Goal: Task Accomplishment & Management: Complete application form

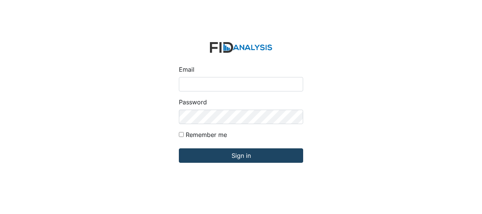
type input "[EMAIL_ADDRESS][DOMAIN_NAME]"
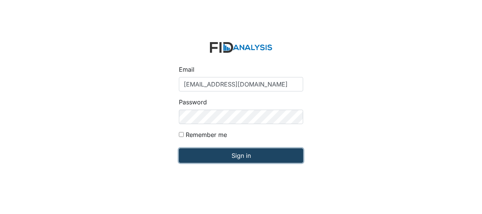
click at [206, 155] on input "Sign in" at bounding box center [241, 155] width 124 height 14
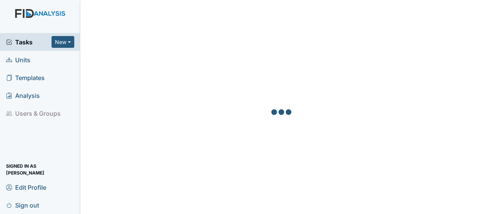
click at [34, 60] on link "Units" at bounding box center [40, 60] width 80 height 18
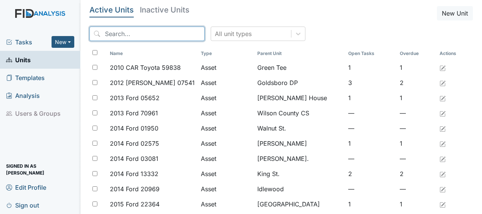
click at [112, 35] on input "search" at bounding box center [146, 34] width 115 height 14
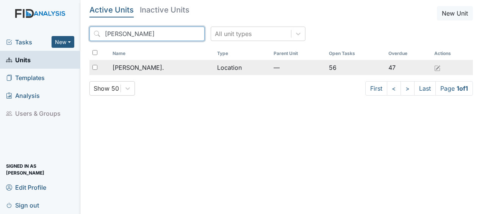
type input "william"
click at [136, 67] on span "[PERSON_NAME]." at bounding box center [139, 67] width 52 height 9
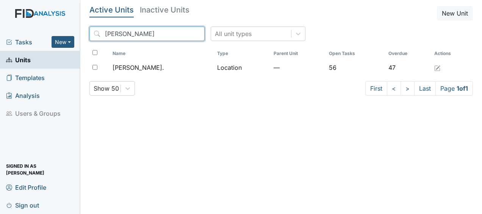
click at [181, 33] on input "william" at bounding box center [146, 34] width 115 height 14
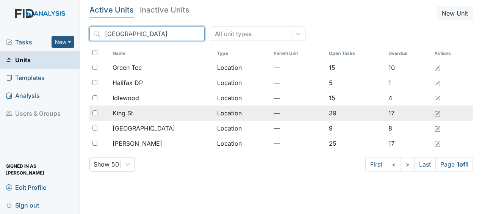
type input "halifax"
click at [214, 112] on td "Location" at bounding box center [242, 112] width 56 height 15
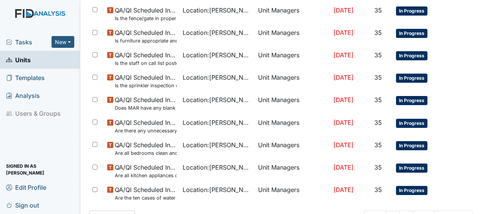
scroll to position [584, 0]
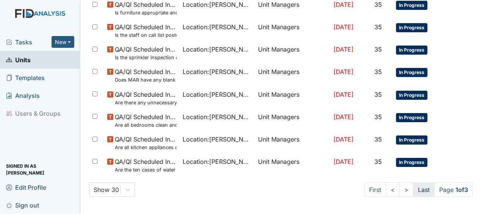
click at [413, 191] on link "Last" at bounding box center [424, 189] width 22 height 14
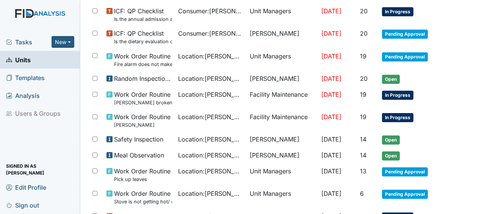
scroll to position [116, 0]
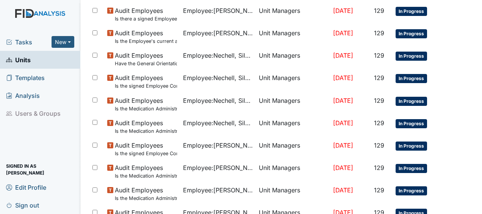
scroll to position [590, 0]
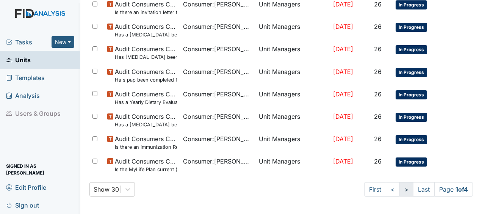
click at [399, 189] on link ">" at bounding box center [406, 189] width 14 height 14
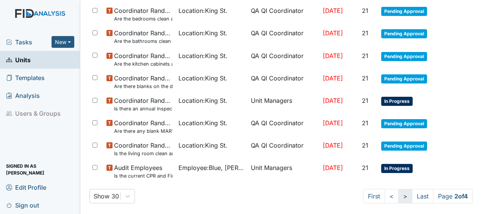
scroll to position [597, 0]
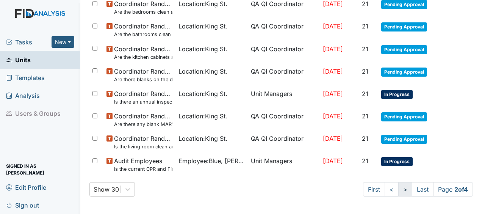
click at [398, 189] on link ">" at bounding box center [405, 189] width 14 height 14
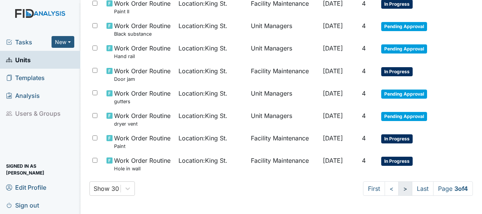
scroll to position [590, 0]
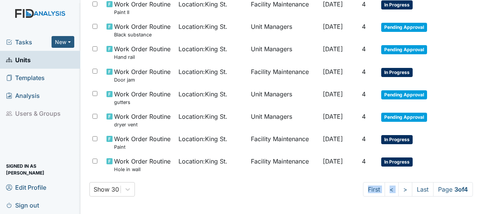
drag, startPoint x: 396, startPoint y: 189, endPoint x: 319, endPoint y: 202, distance: 78.7
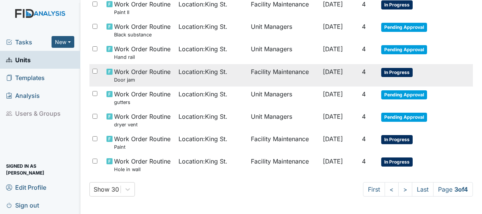
click at [279, 71] on td "Facility Maintenance" at bounding box center [284, 75] width 72 height 22
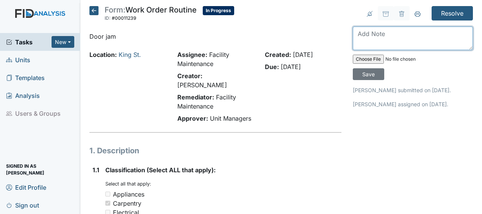
click at [357, 37] on textarea at bounding box center [413, 38] width 120 height 23
type textarea "filled in door jam JB"
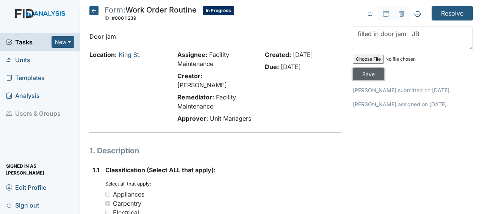
click at [365, 76] on input "Save" at bounding box center [368, 74] width 31 height 12
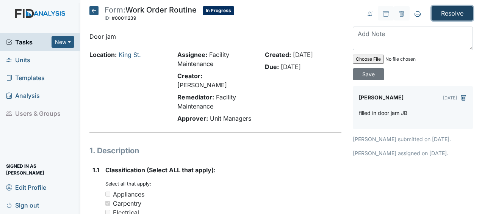
click at [446, 11] on input "Resolve" at bounding box center [452, 13] width 41 height 14
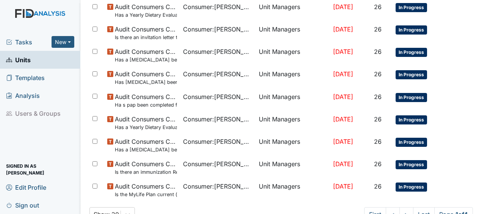
scroll to position [615, 0]
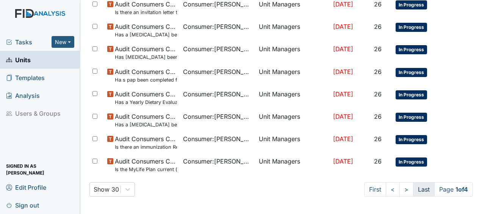
click at [417, 188] on link "Last" at bounding box center [424, 189] width 22 height 14
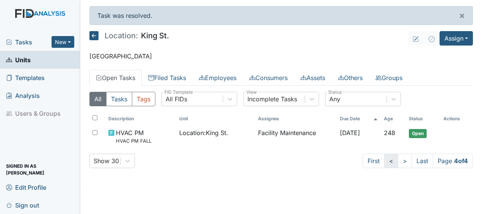
click at [388, 160] on link "<" at bounding box center [391, 160] width 14 height 14
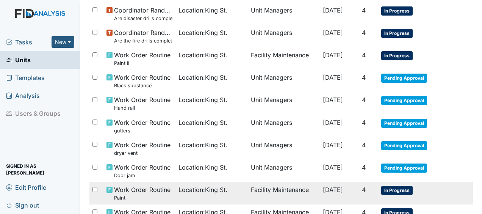
scroll to position [615, 0]
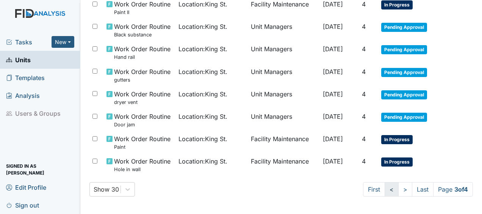
click at [385, 189] on link "<" at bounding box center [392, 189] width 14 height 14
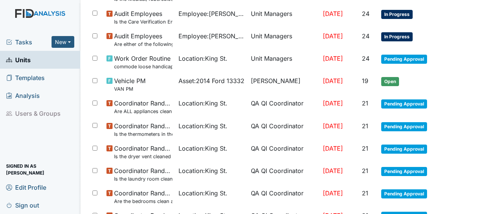
scroll to position [433, 0]
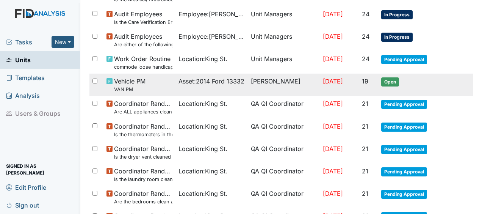
click at [292, 79] on td "[PERSON_NAME]" at bounding box center [284, 85] width 72 height 22
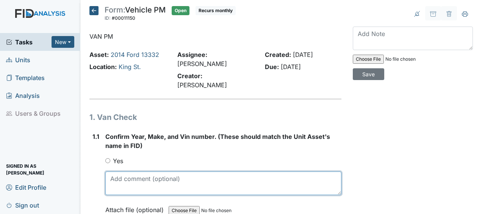
click at [144, 171] on textarea at bounding box center [223, 182] width 236 height 23
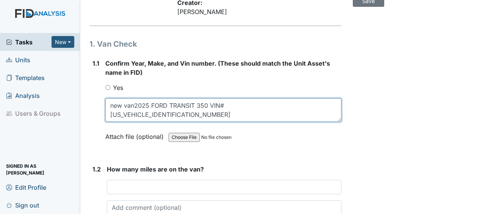
scroll to position [74, 0]
type textarea "new van2025 FORD TRANSIT 350 VIN# [US_VEHICLE_IDENTIFICATION_NUMBER]"
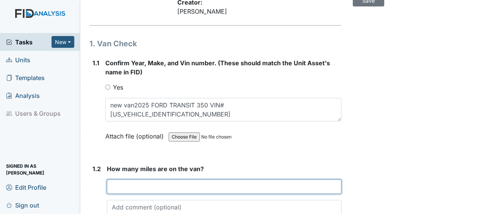
click at [121, 179] on input "number" at bounding box center [224, 186] width 235 height 14
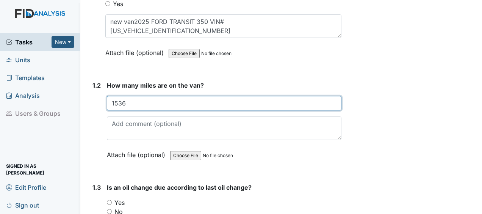
scroll to position [159, 0]
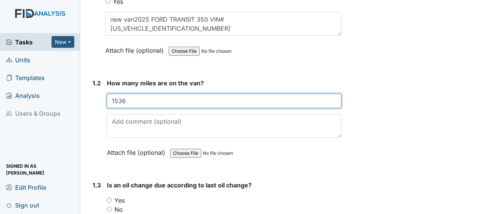
type input "1536"
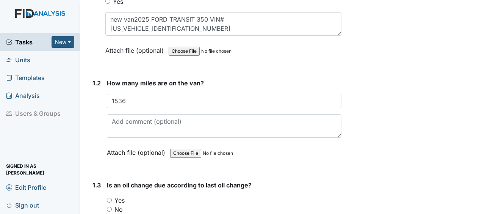
click at [110, 207] on input "No" at bounding box center [109, 209] width 5 height 5
radio input "true"
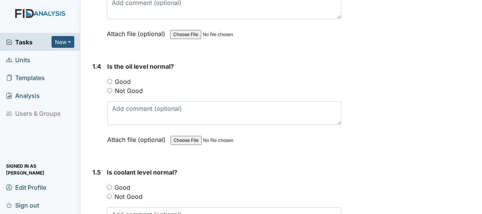
scroll to position [384, 0]
click at [110, 78] on input "Good" at bounding box center [109, 80] width 5 height 5
radio input "true"
click at [110, 184] on input "Good" at bounding box center [109, 186] width 5 height 5
radio input "true"
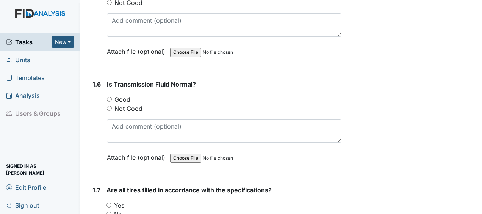
scroll to position [578, 0]
click at [108, 96] on input "Good" at bounding box center [109, 98] width 5 height 5
radio input "true"
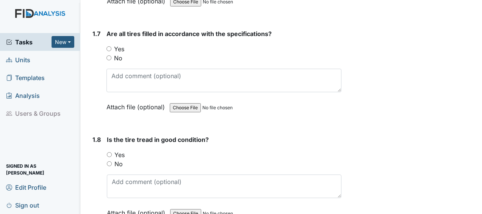
scroll to position [733, 0]
click at [110, 47] on input "Yes" at bounding box center [108, 49] width 5 height 5
radio input "true"
click at [109, 152] on input "Yes" at bounding box center [109, 154] width 5 height 5
radio input "true"
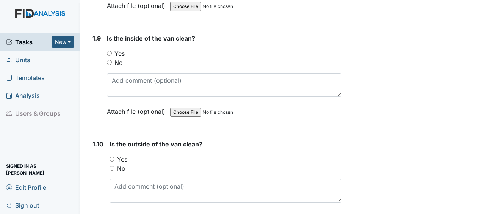
scroll to position [941, 0]
click at [108, 50] on input "Yes" at bounding box center [109, 52] width 5 height 5
radio input "true"
click at [111, 156] on input "Yes" at bounding box center [112, 158] width 5 height 5
radio input "true"
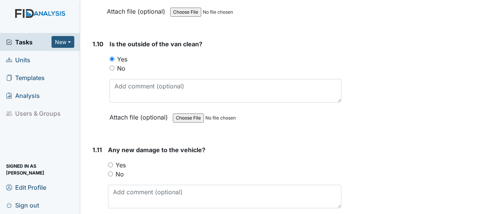
scroll to position [1041, 0]
click at [110, 171] on input "No" at bounding box center [110, 173] width 5 height 5
radio input "true"
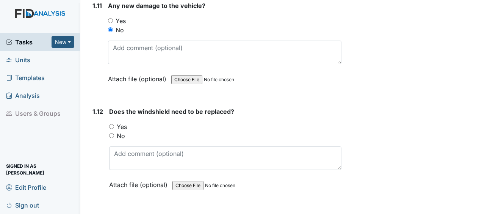
scroll to position [1185, 0]
click at [113, 133] on input "No" at bounding box center [111, 135] width 5 height 5
radio input "true"
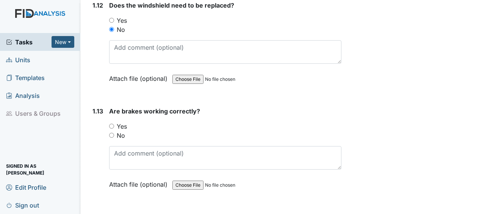
scroll to position [1291, 0]
click at [113, 123] on input "Yes" at bounding box center [111, 125] width 5 height 5
radio input "true"
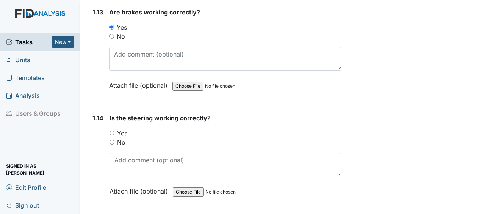
scroll to position [1392, 0]
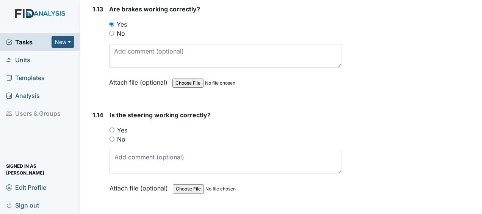
click at [111, 127] on input "Yes" at bounding box center [112, 129] width 5 height 5
radio input "true"
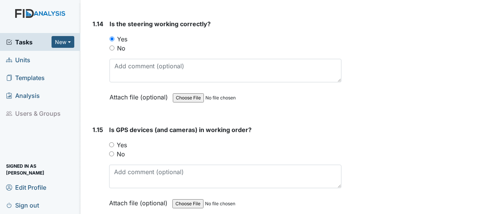
scroll to position [1487, 0]
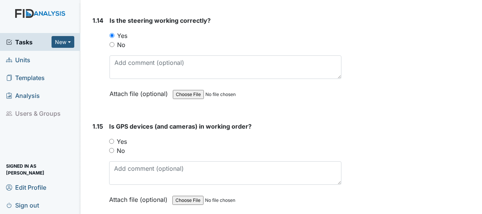
click at [111, 122] on div "Is GPS devices (and cameras) in working order? You must select one of the below…" at bounding box center [225, 166] width 232 height 88
click at [110, 139] on input "Yes" at bounding box center [111, 141] width 5 height 5
radio input "true"
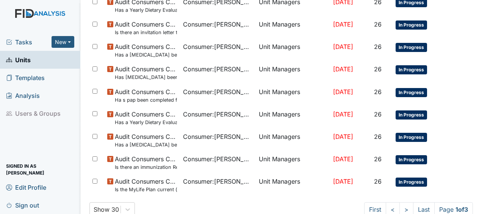
scroll to position [615, 0]
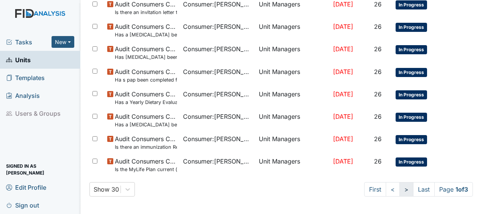
click at [399, 191] on link ">" at bounding box center [406, 189] width 14 height 14
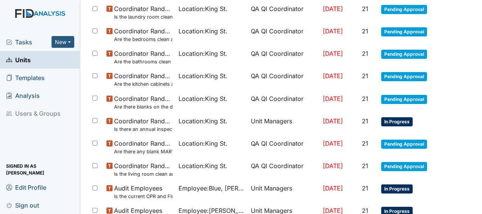
scroll to position [622, 0]
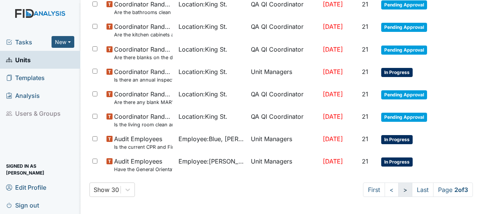
click at [399, 191] on link ">" at bounding box center [405, 189] width 14 height 14
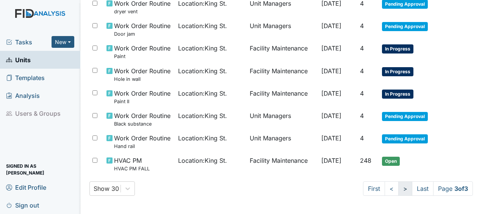
scroll to position [615, 0]
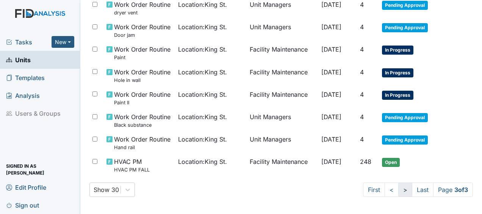
click at [399, 191] on link ">" at bounding box center [405, 189] width 14 height 14
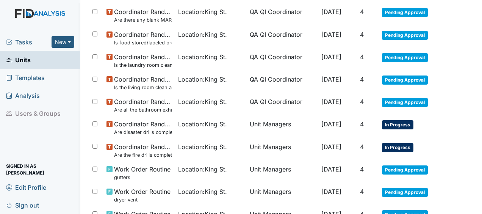
scroll to position [0, 0]
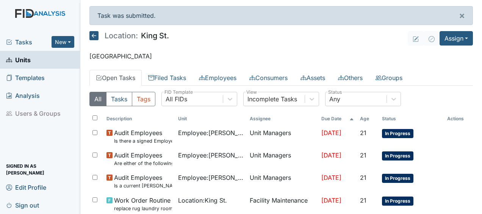
click at [98, 35] on icon at bounding box center [93, 35] width 9 height 9
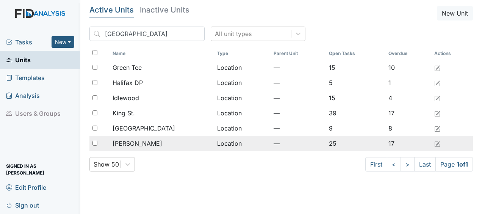
click at [138, 146] on span "McFarland" at bounding box center [138, 143] width 50 height 9
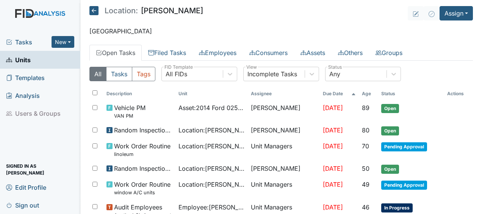
click at [93, 11] on icon at bounding box center [93, 10] width 9 height 9
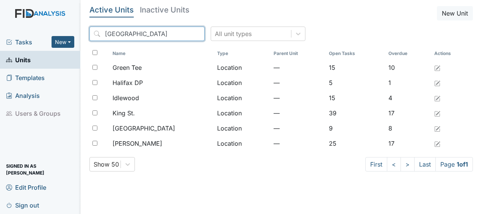
click at [181, 34] on input "[GEOGRAPHIC_DATA]" at bounding box center [146, 34] width 115 height 14
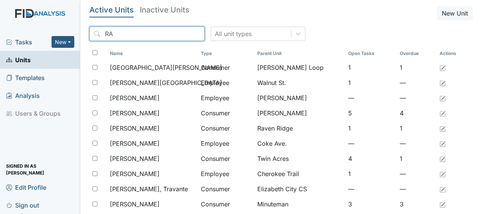
type input "R"
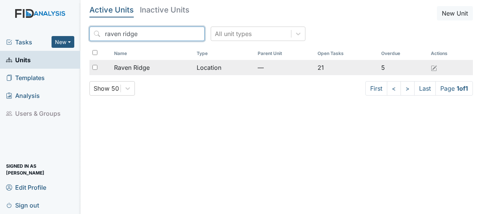
type input "raven ridge"
click at [168, 67] on div "Raven Ridge" at bounding box center [152, 67] width 77 height 9
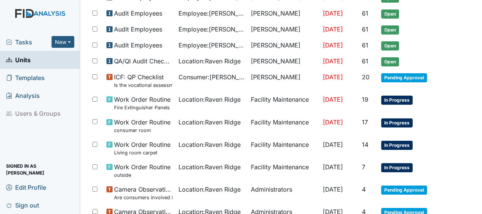
scroll to position [276, 0]
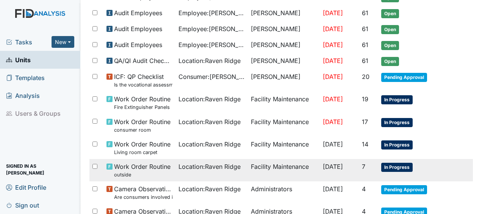
click at [181, 164] on span "Location : [GEOGRAPHIC_DATA]" at bounding box center [210, 166] width 62 height 9
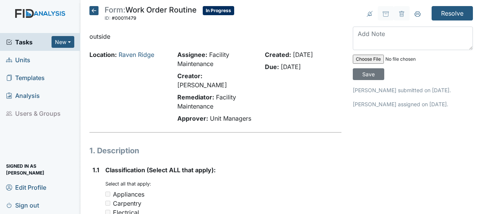
click at [93, 6] on icon at bounding box center [93, 10] width 9 height 9
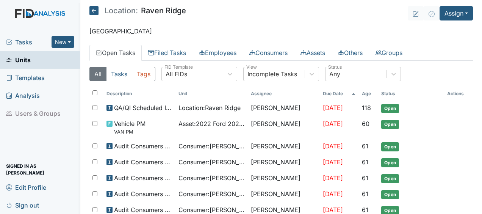
drag, startPoint x: 459, startPoint y: 173, endPoint x: 479, endPoint y: 210, distance: 41.7
click at [479, 210] on main "Location: [GEOGRAPHIC_DATA] Assign Assign Form Assign Inspection Assign Documen…" at bounding box center [281, 107] width 402 height 214
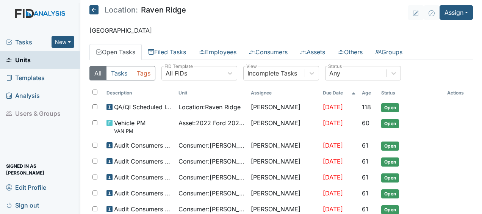
click at [378, 39] on main "Location: [GEOGRAPHIC_DATA] Assign Assign Form Assign Inspection Assign Documen…" at bounding box center [281, 107] width 402 height 214
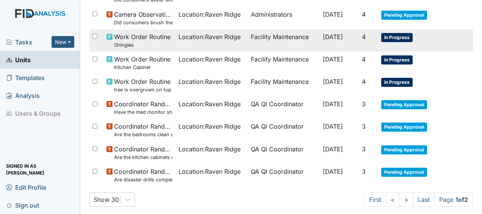
scroll to position [497, 0]
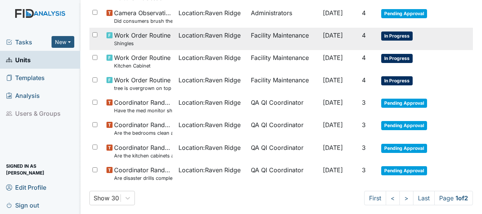
click at [200, 31] on span "Location : Raven Ridge" at bounding box center [210, 35] width 62 height 9
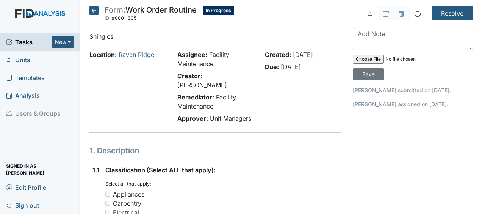
drag, startPoint x: 234, startPoint y: 150, endPoint x: 295, endPoint y: 157, distance: 61.0
click at [94, 13] on icon at bounding box center [93, 10] width 9 height 9
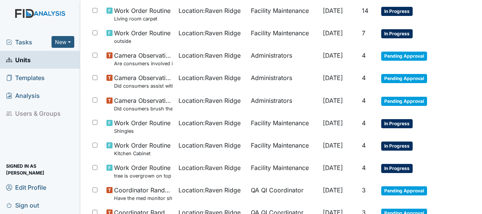
scroll to position [410, 0]
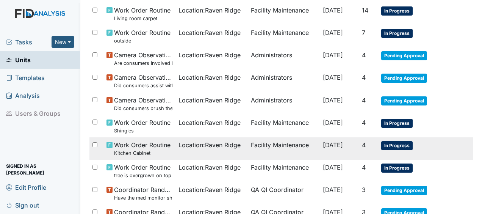
click at [152, 143] on span "Work Order Routine Kitchen Cabinet" at bounding box center [142, 148] width 56 height 16
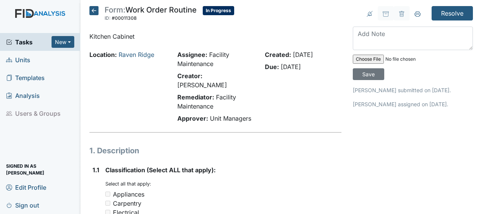
click at [94, 10] on icon at bounding box center [93, 10] width 9 height 9
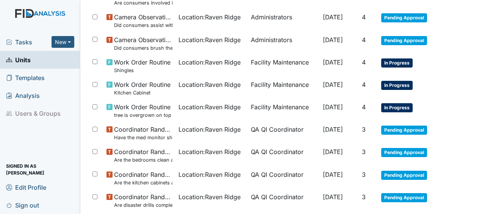
scroll to position [503, 0]
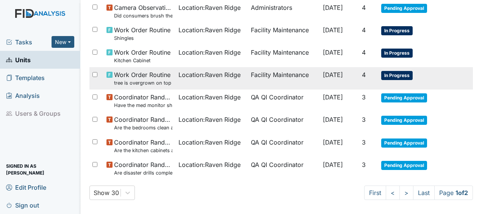
click at [149, 70] on span "Work Order Routine tree is overgrown on top of roof" at bounding box center [143, 78] width 58 height 16
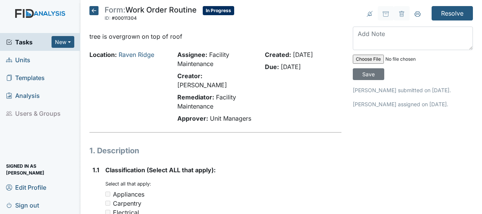
click at [93, 10] on icon at bounding box center [93, 10] width 9 height 9
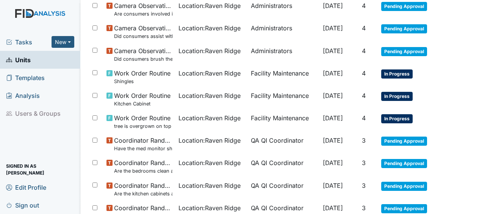
scroll to position [503, 0]
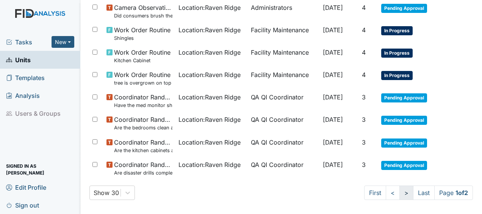
click at [400, 188] on link ">" at bounding box center [406, 192] width 14 height 14
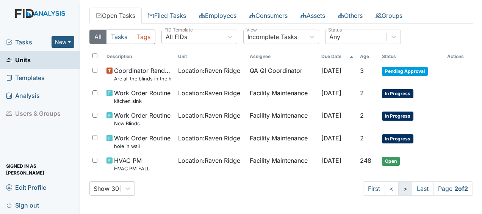
scroll to position [36, 0]
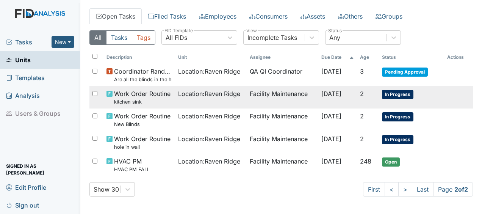
click at [247, 97] on td "Facility Maintenance" at bounding box center [283, 97] width 72 height 22
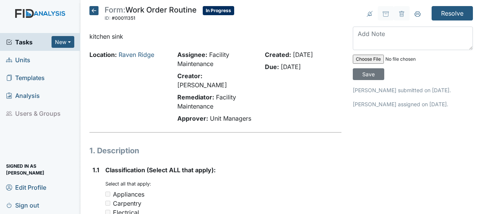
click at [94, 9] on icon at bounding box center [93, 10] width 9 height 9
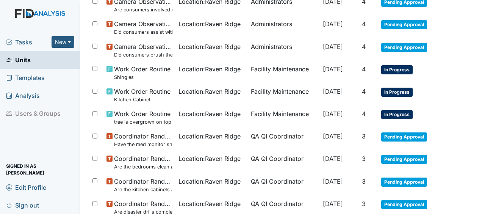
scroll to position [503, 0]
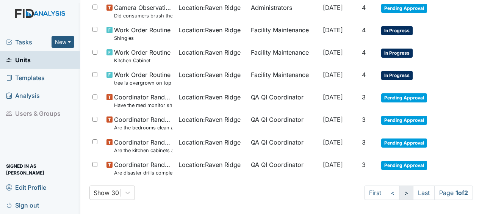
click at [399, 191] on link ">" at bounding box center [406, 192] width 14 height 14
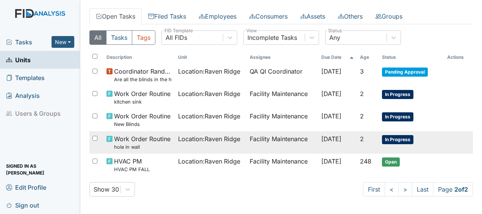
click at [200, 139] on span "Location : Raven Ridge" at bounding box center [209, 138] width 62 height 9
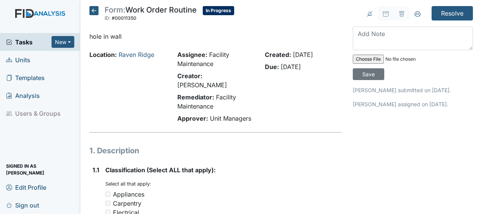
click at [94, 11] on icon at bounding box center [93, 10] width 9 height 9
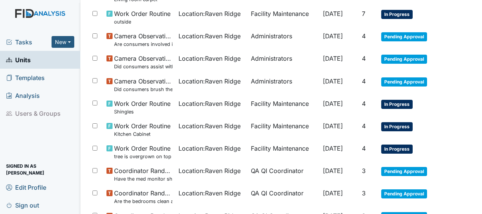
scroll to position [503, 0]
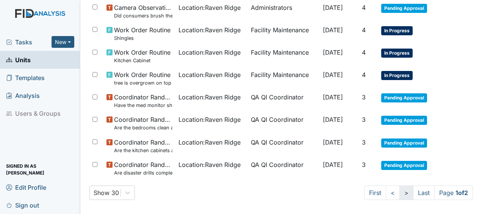
click at [401, 190] on link ">" at bounding box center [406, 192] width 14 height 14
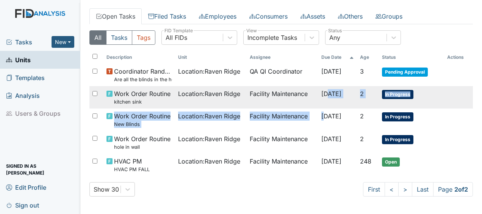
drag, startPoint x: 313, startPoint y: 116, endPoint x: 314, endPoint y: 105, distance: 10.6
click at [314, 105] on tbody "Coordinator Random Are all the blinds in the home operational and clean? Locati…" at bounding box center [281, 120] width 384 height 112
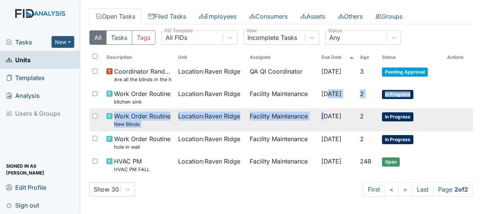
click at [265, 114] on td "Facility Maintenance" at bounding box center [283, 119] width 72 height 22
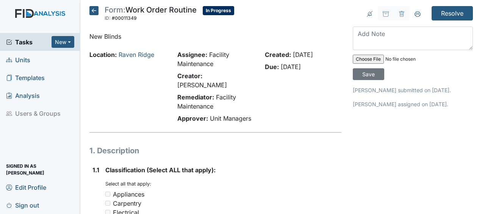
click at [265, 114] on div "Created: [DATE] Due: [DATE]" at bounding box center [303, 88] width 88 height 76
click at [94, 11] on icon at bounding box center [93, 10] width 9 height 9
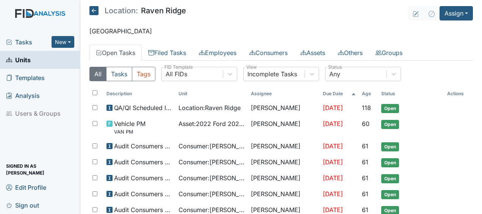
click at [95, 9] on icon at bounding box center [93, 10] width 9 height 9
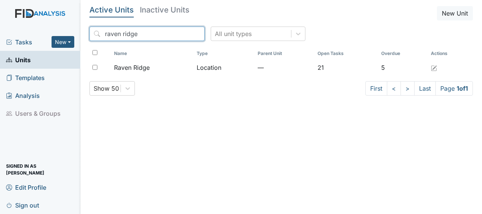
click at [182, 34] on input "raven ridge" at bounding box center [146, 34] width 115 height 14
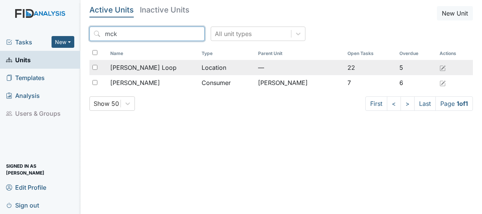
type input "mck"
click at [135, 69] on span "[PERSON_NAME] Loop" at bounding box center [143, 67] width 66 height 9
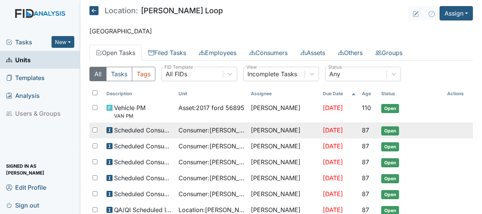
click at [148, 123] on td "Scheduled Consumer Chart Review" at bounding box center [139, 130] width 72 height 16
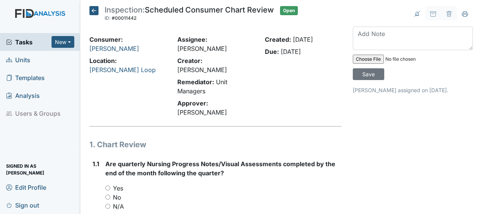
click at [93, 9] on icon at bounding box center [93, 10] width 9 height 9
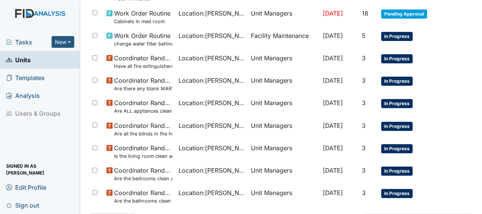
scroll to position [550, 0]
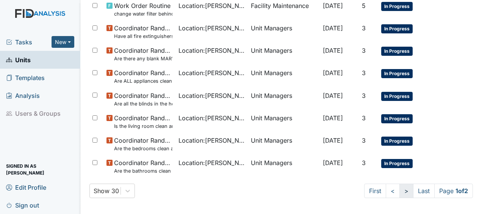
click at [399, 188] on link ">" at bounding box center [406, 190] width 14 height 14
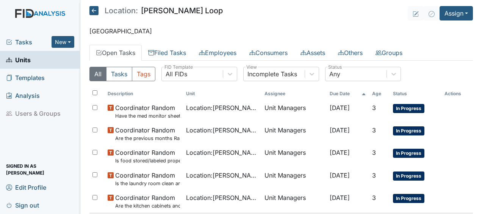
scroll to position [126, 0]
